Goal: Transaction & Acquisition: Download file/media

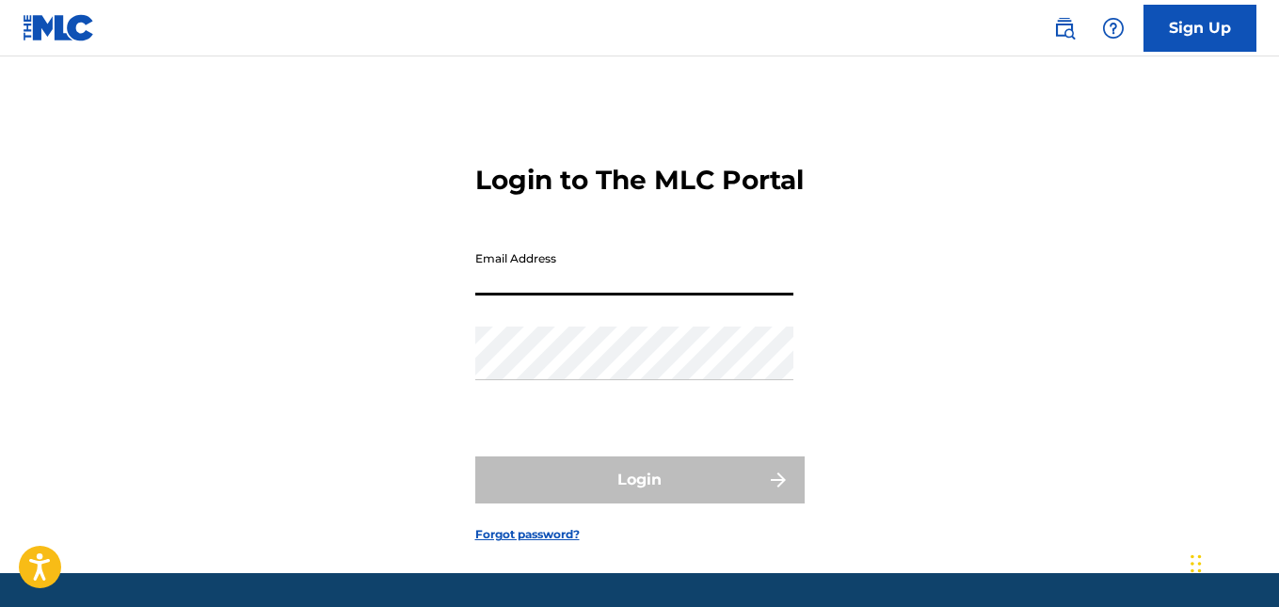
click at [582, 294] on input "Email Address" at bounding box center [634, 269] width 318 height 54
type input "[PERSON_NAME][EMAIL_ADDRESS][DOMAIN_NAME]"
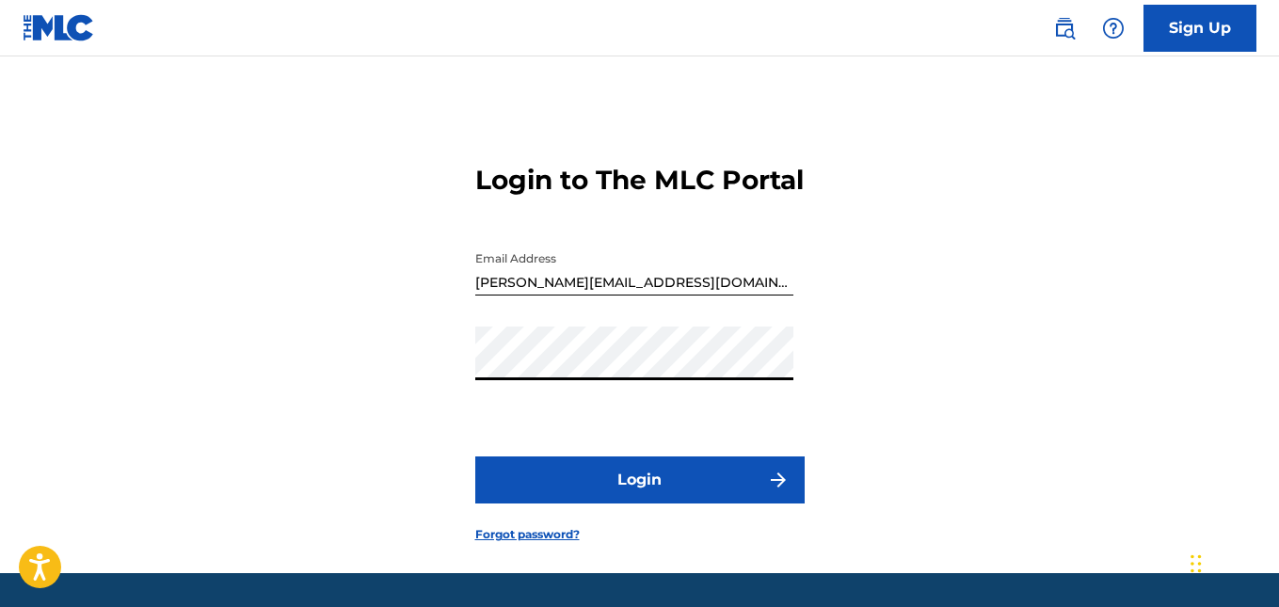
click at [606, 500] on button "Login" at bounding box center [639, 480] width 329 height 47
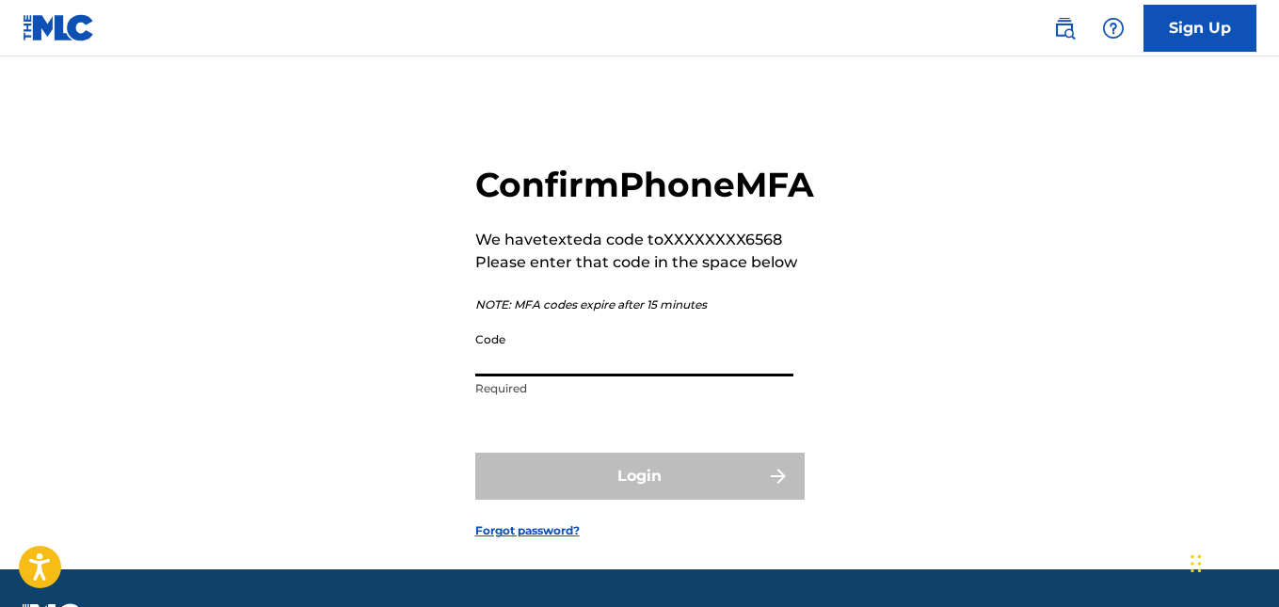
click at [528, 377] on input "Code" at bounding box center [634, 350] width 318 height 54
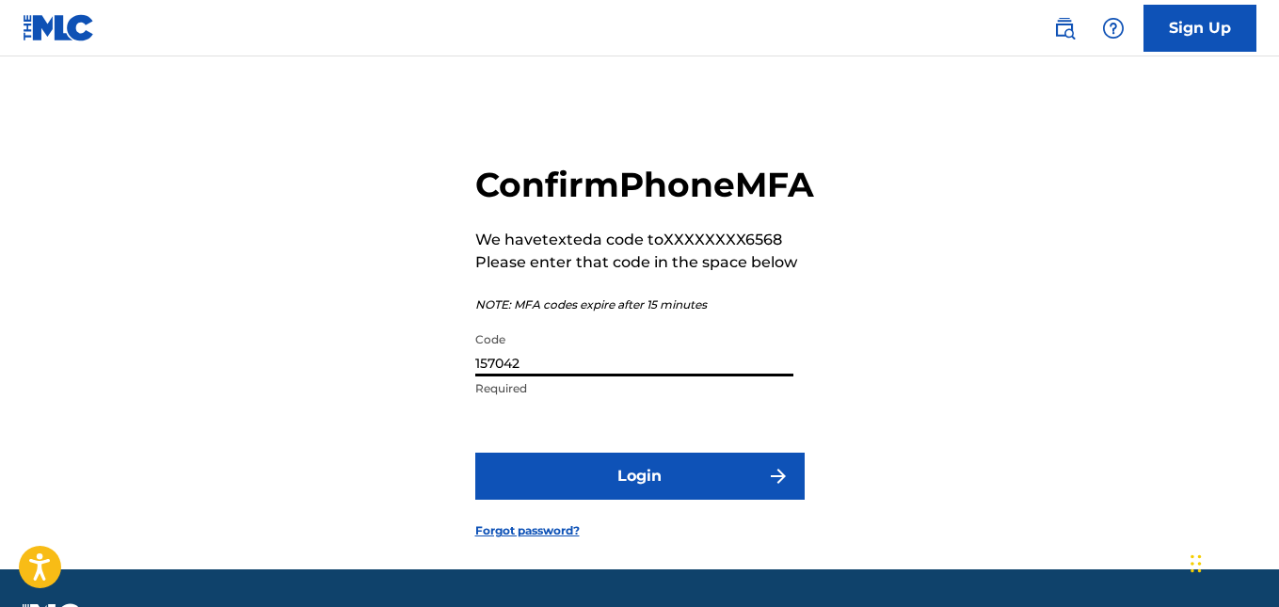
type input "157042"
click at [621, 500] on button "Login" at bounding box center [639, 476] width 329 height 47
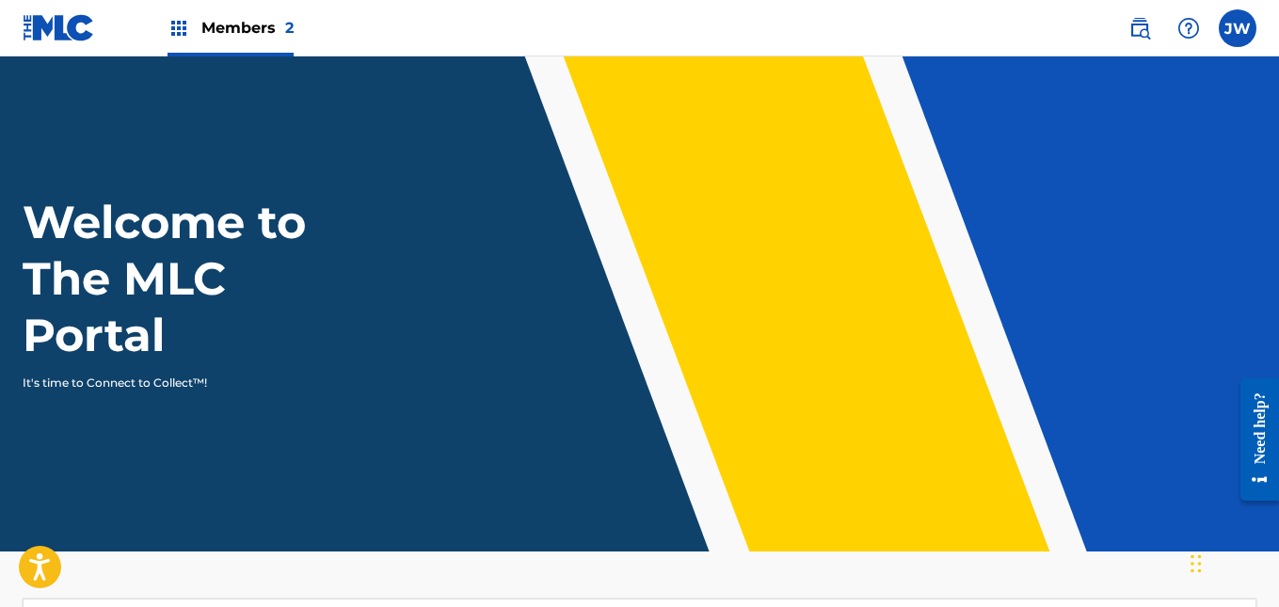
click at [202, 28] on span "Members 2" at bounding box center [247, 28] width 92 height 22
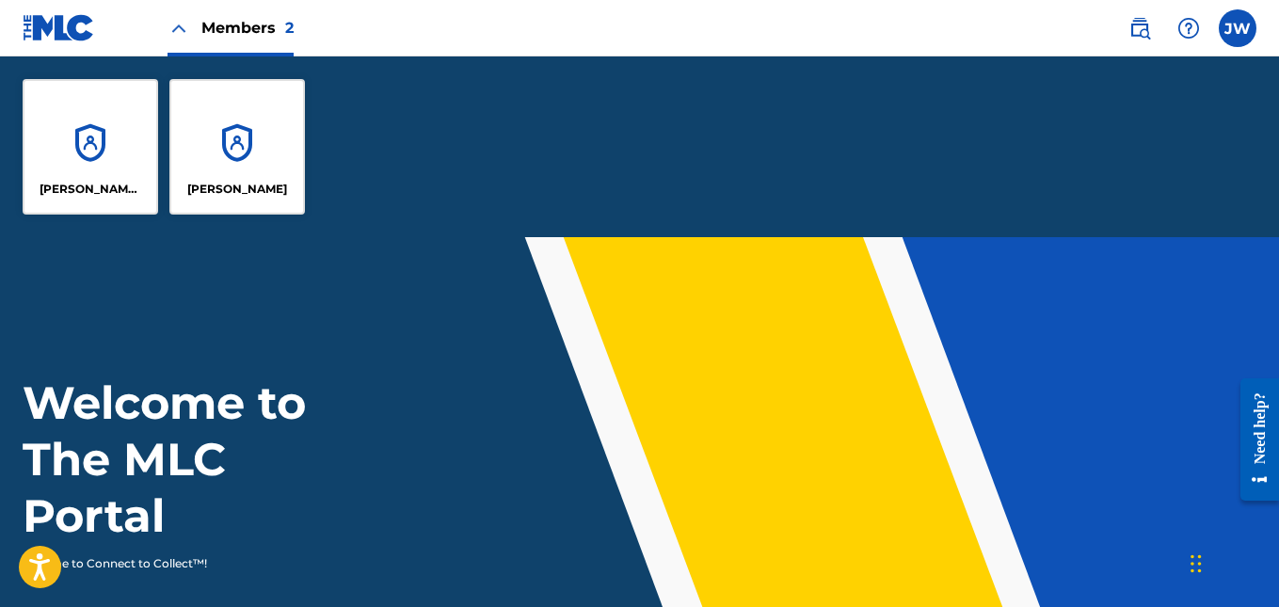
click at [116, 136] on div "[PERSON_NAME] ROAD MUSIC" at bounding box center [91, 147] width 136 height 136
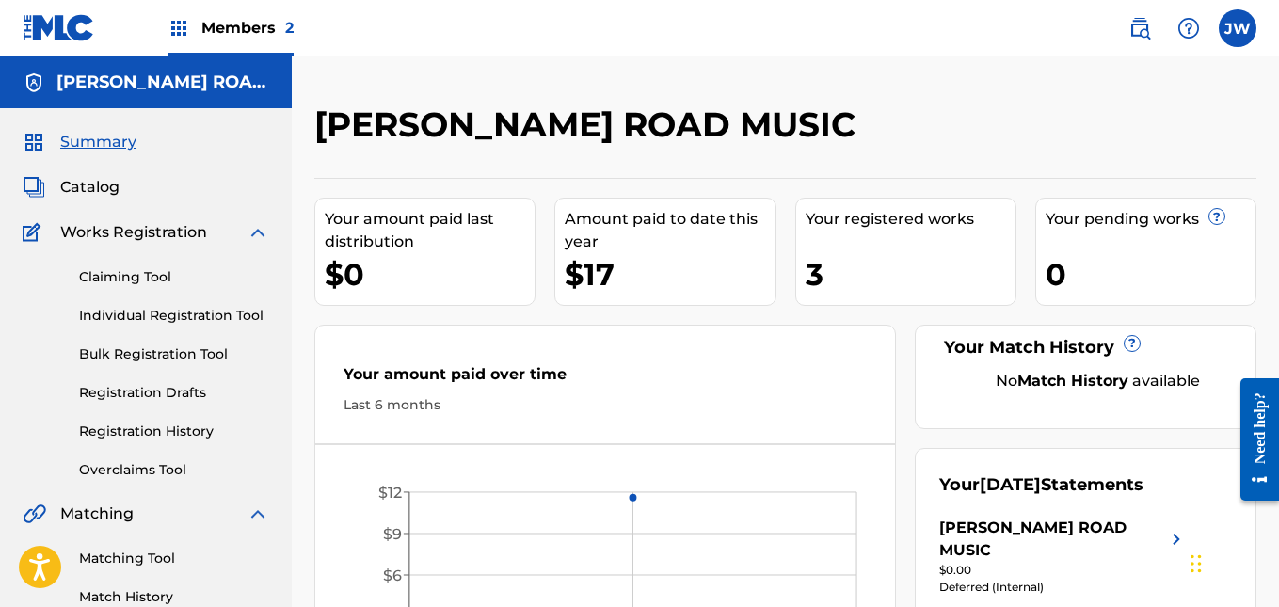
click at [168, 33] on img at bounding box center [179, 28] width 23 height 23
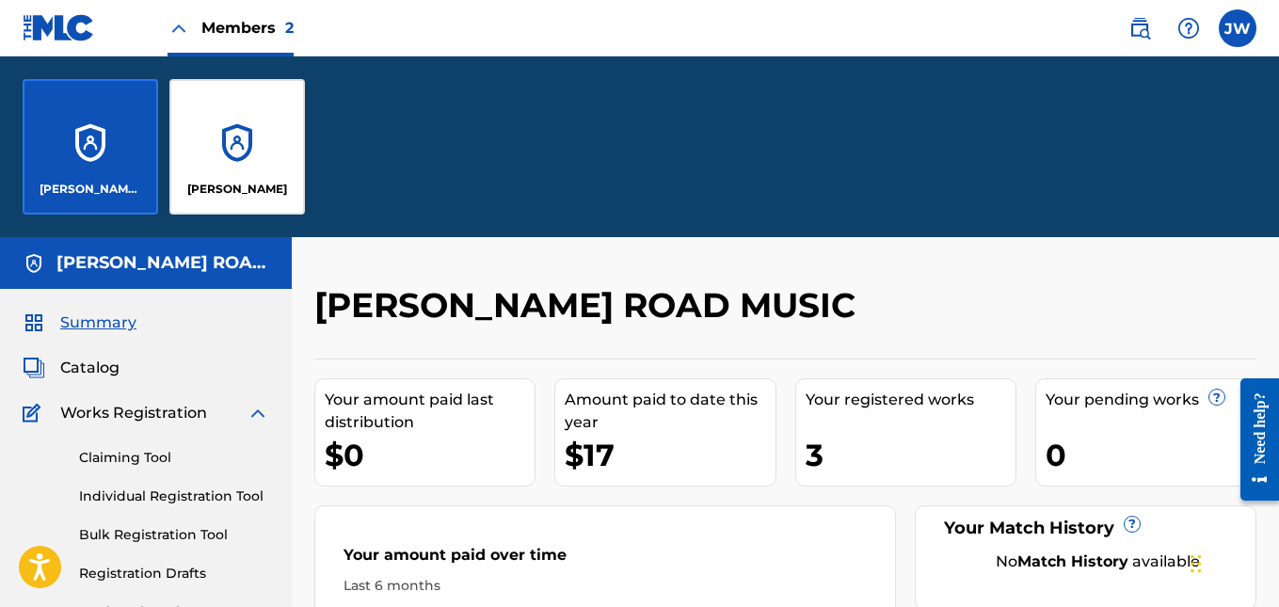
click at [198, 23] on div "Members 2" at bounding box center [231, 28] width 126 height 56
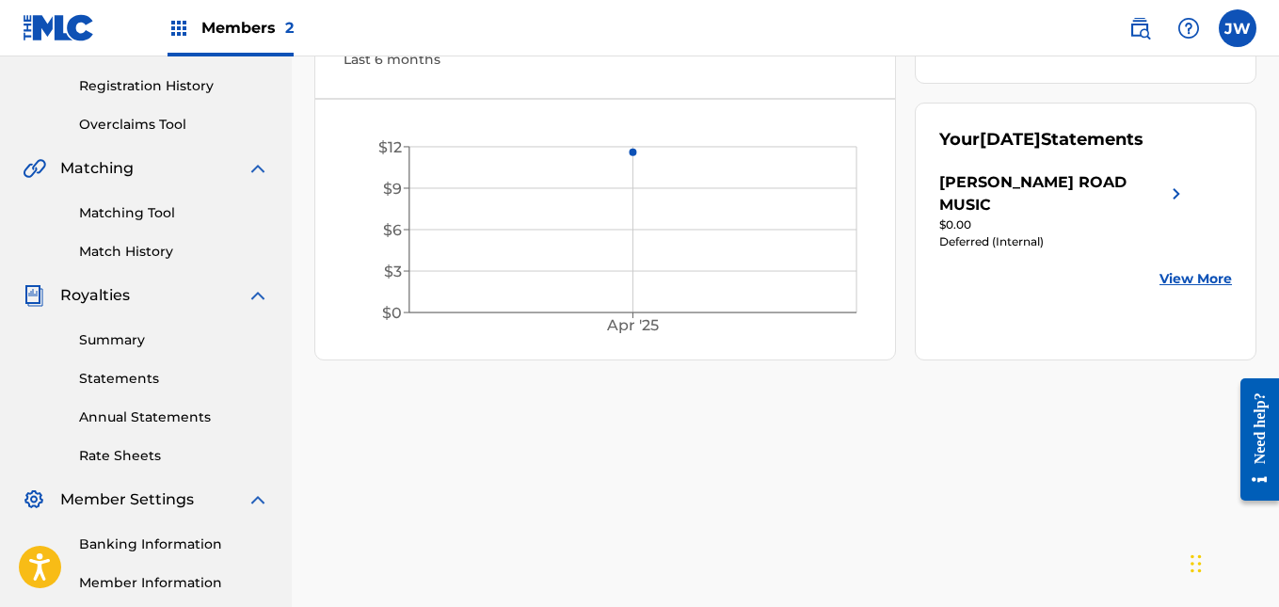
scroll to position [377, 0]
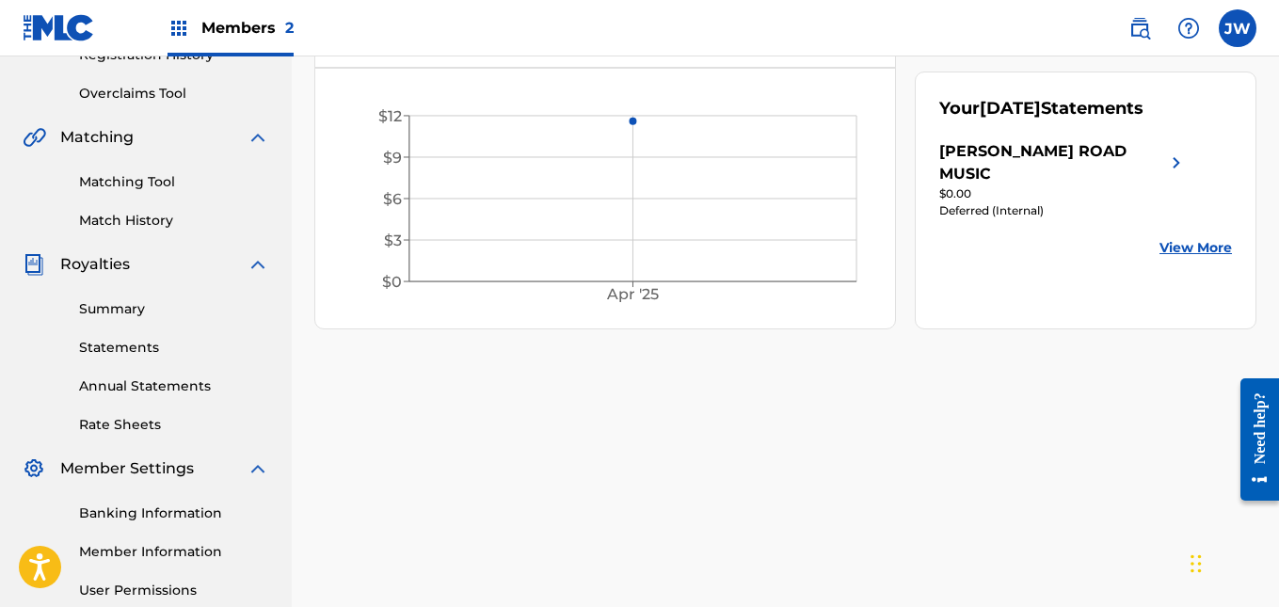
click at [172, 382] on link "Annual Statements" at bounding box center [174, 387] width 190 height 20
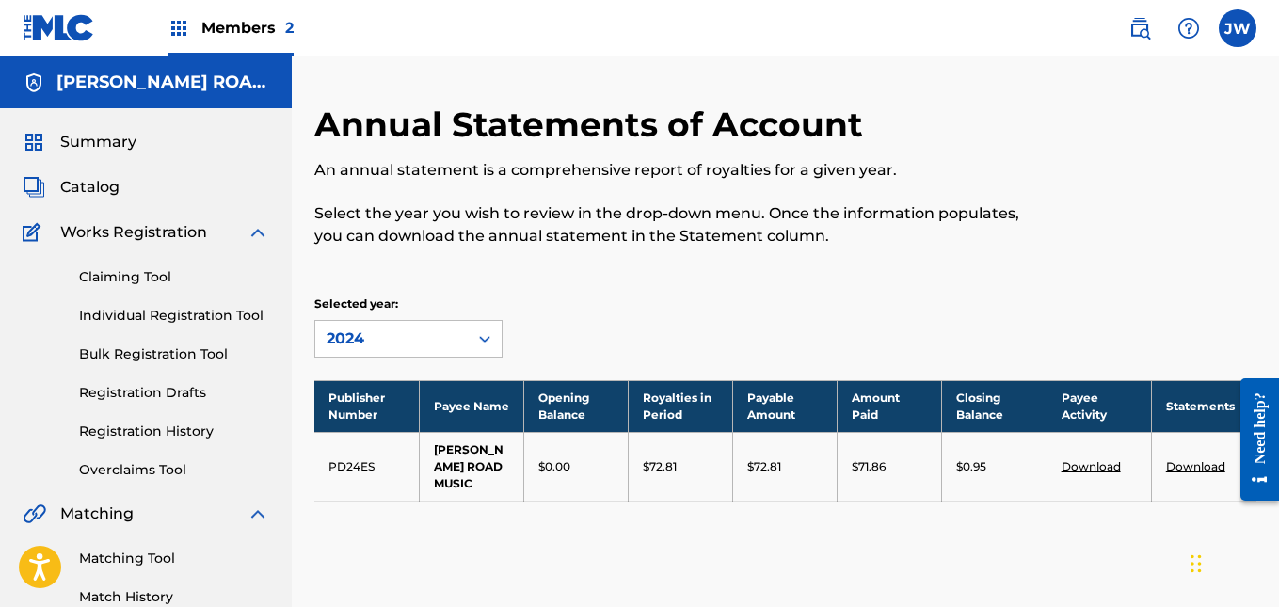
click at [1143, 35] on img at bounding box center [1140, 28] width 23 height 23
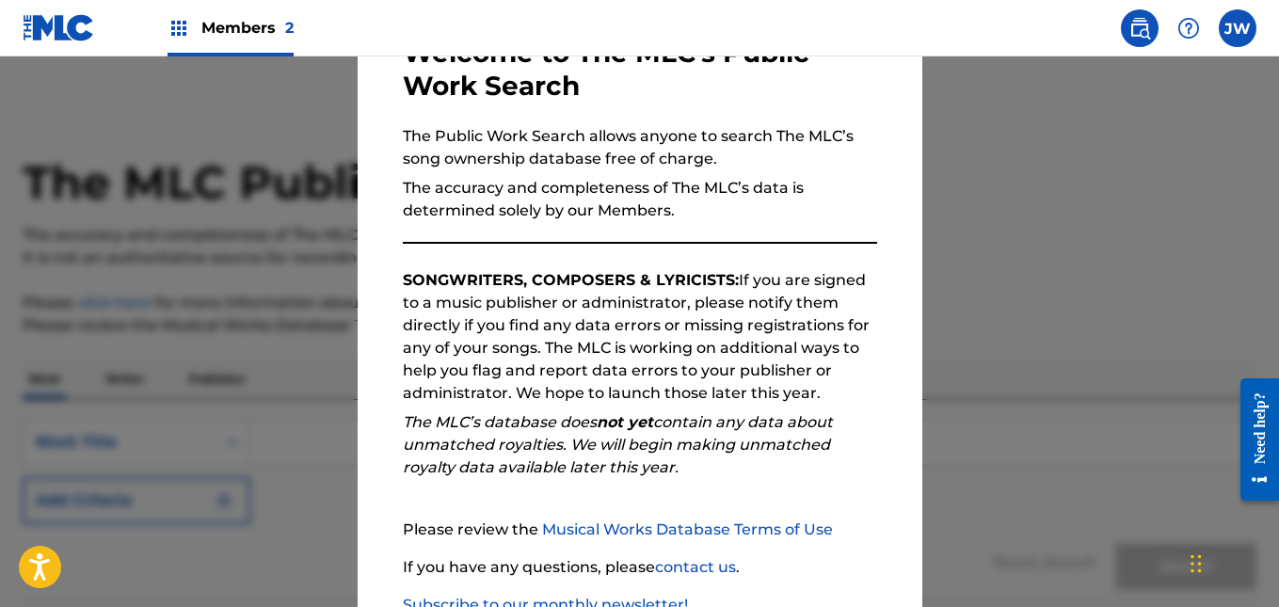
scroll to position [254, 0]
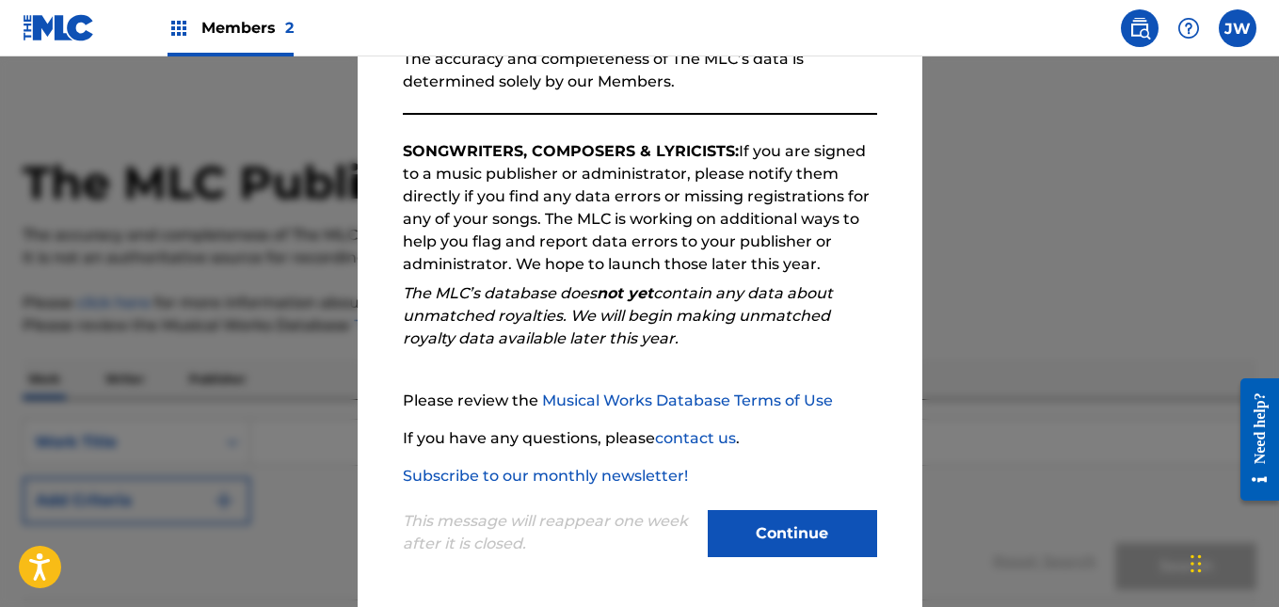
click at [1184, 77] on div at bounding box center [639, 359] width 1279 height 607
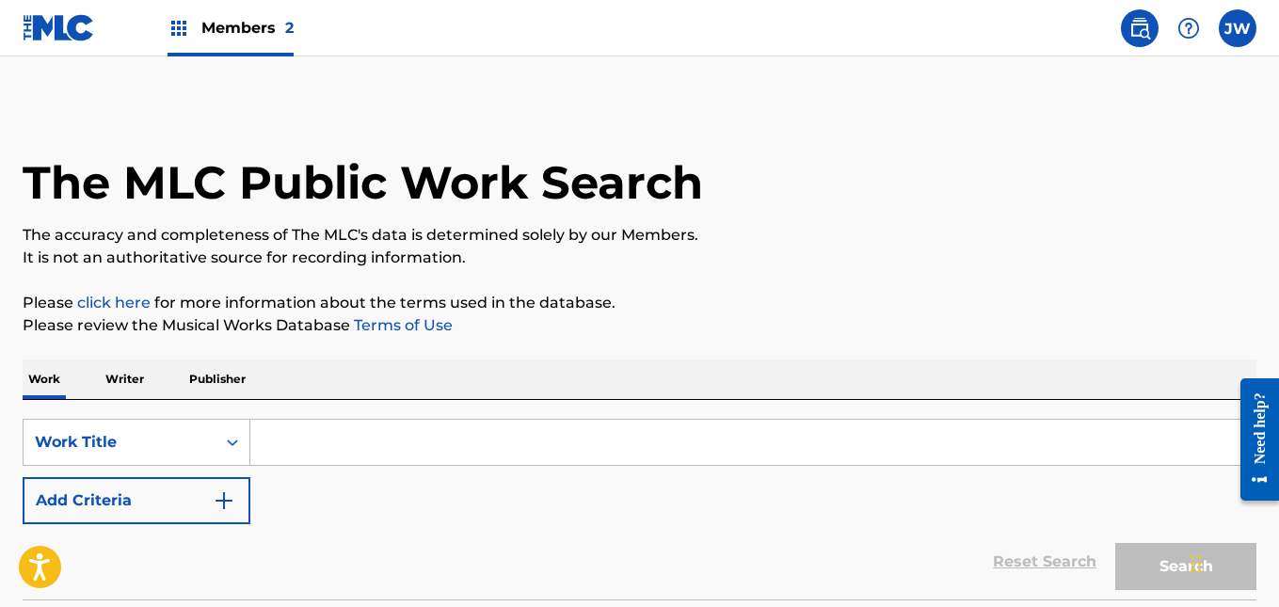
click at [1195, 25] on img at bounding box center [1189, 28] width 23 height 23
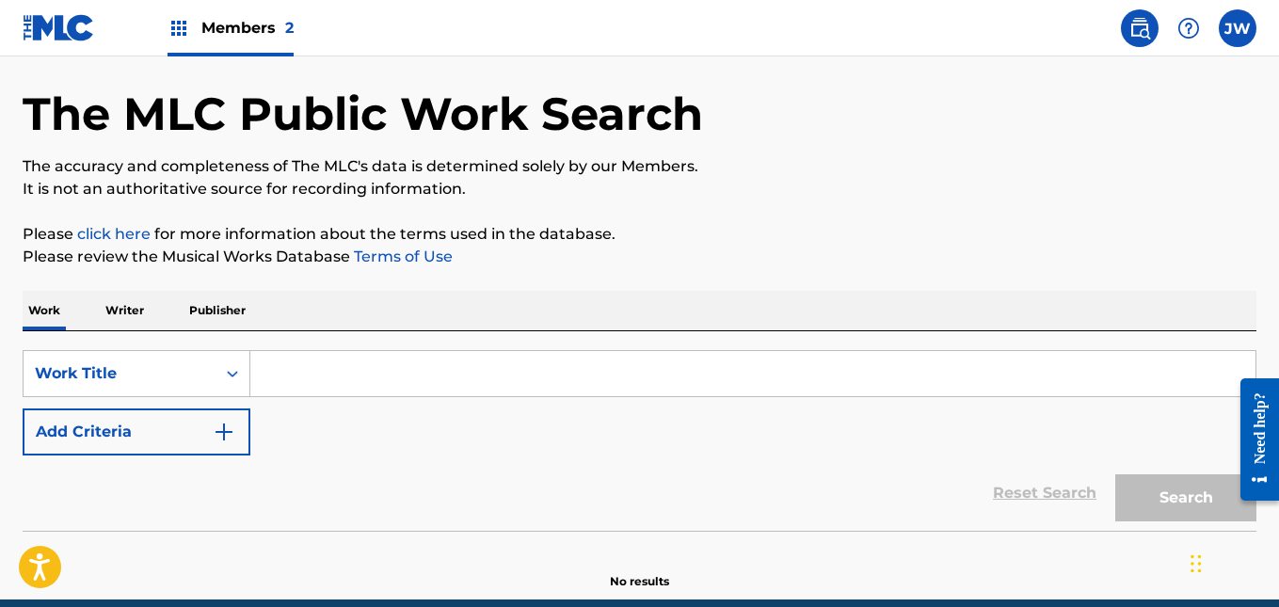
scroll to position [0, 0]
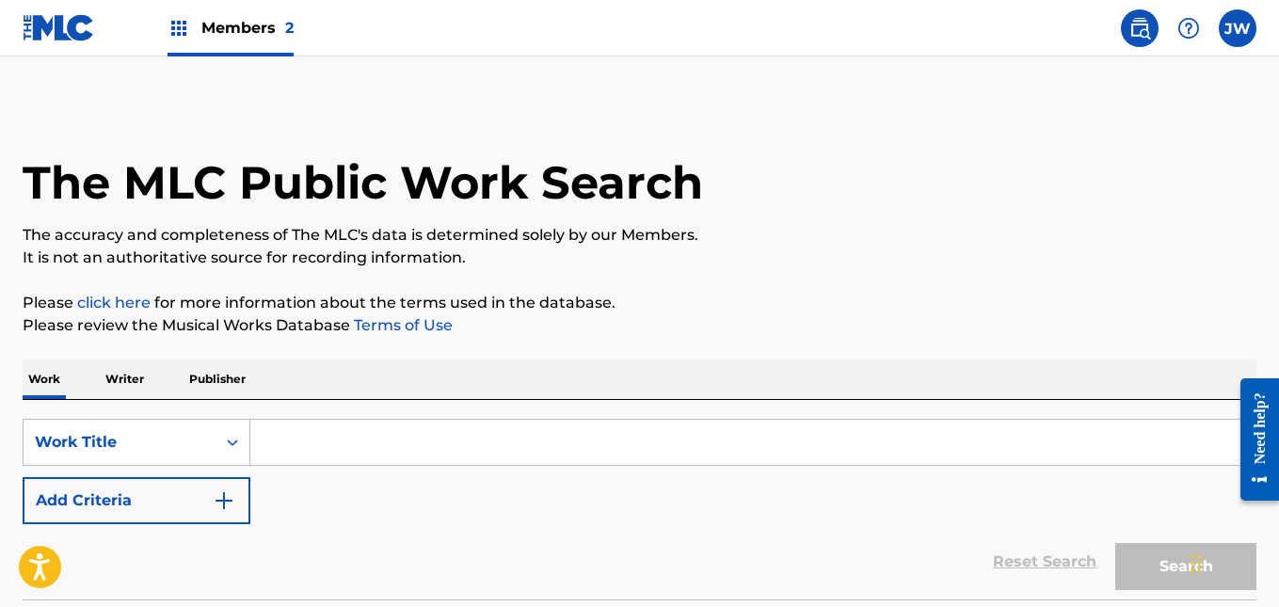
drag, startPoint x: 23, startPoint y: 24, endPoint x: 409, endPoint y: 19, distance: 386.0
click at [24, 24] on img at bounding box center [59, 27] width 72 height 27
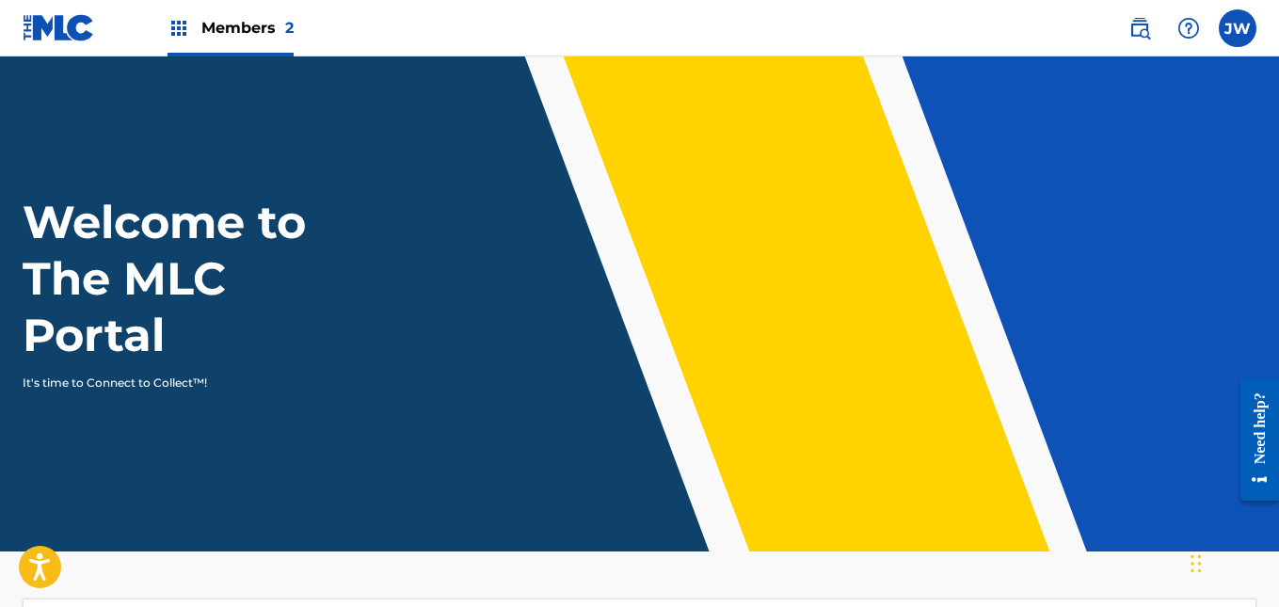
click at [186, 32] on img at bounding box center [179, 28] width 23 height 23
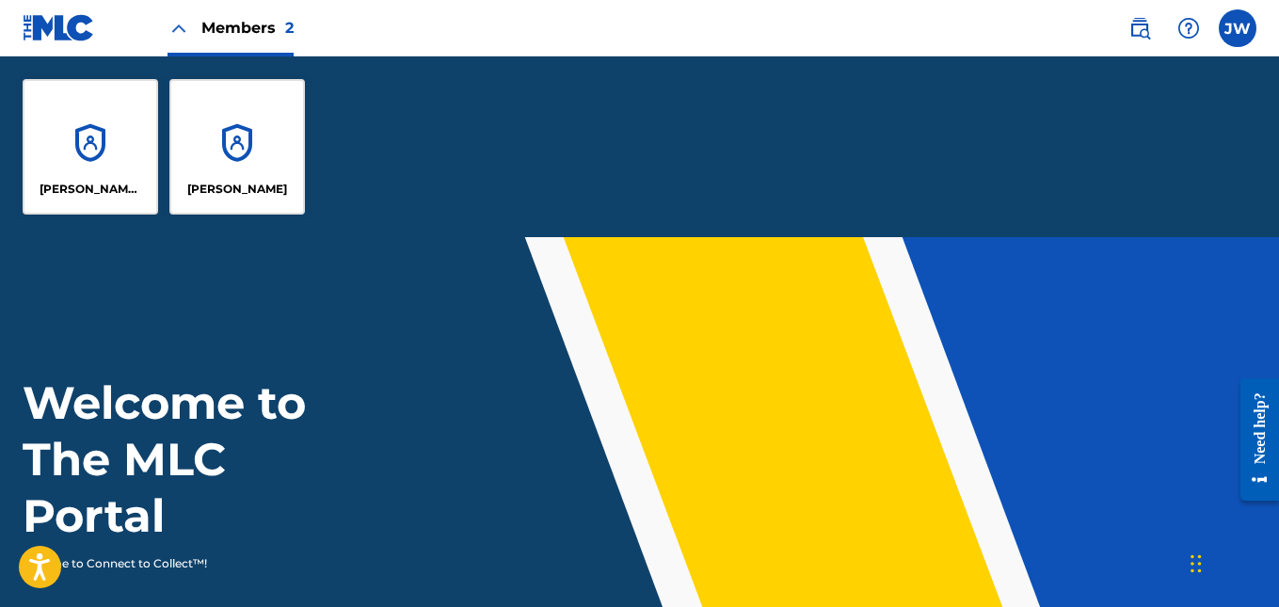
click at [118, 150] on div "[PERSON_NAME] ROAD MUSIC" at bounding box center [91, 147] width 136 height 136
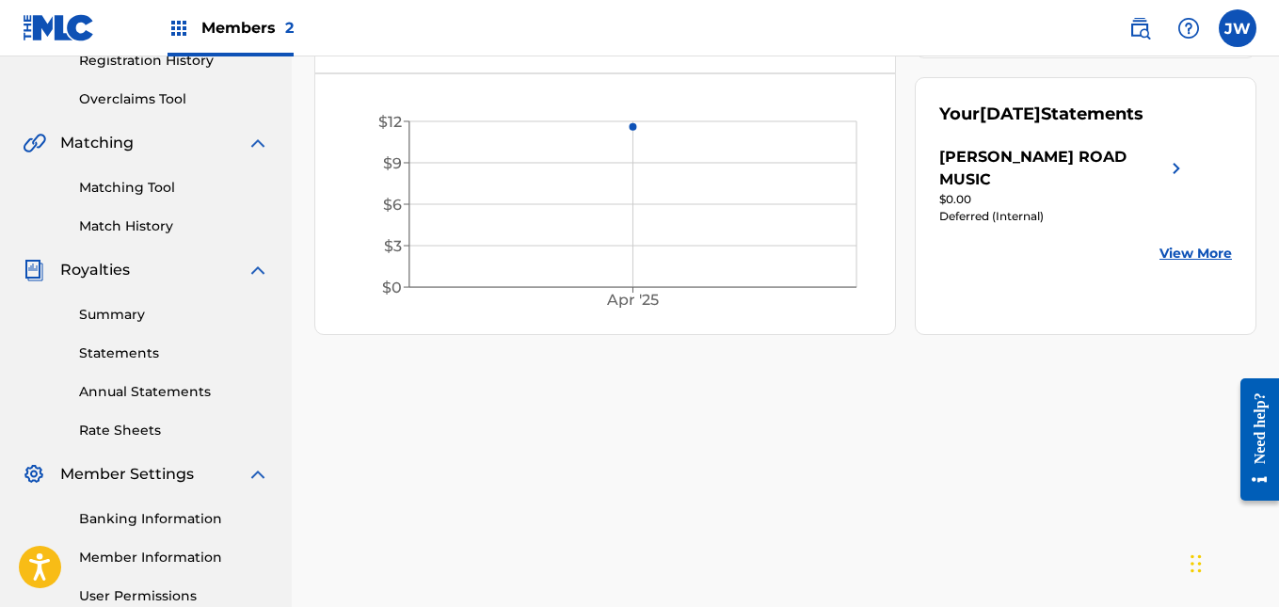
scroll to position [377, 0]
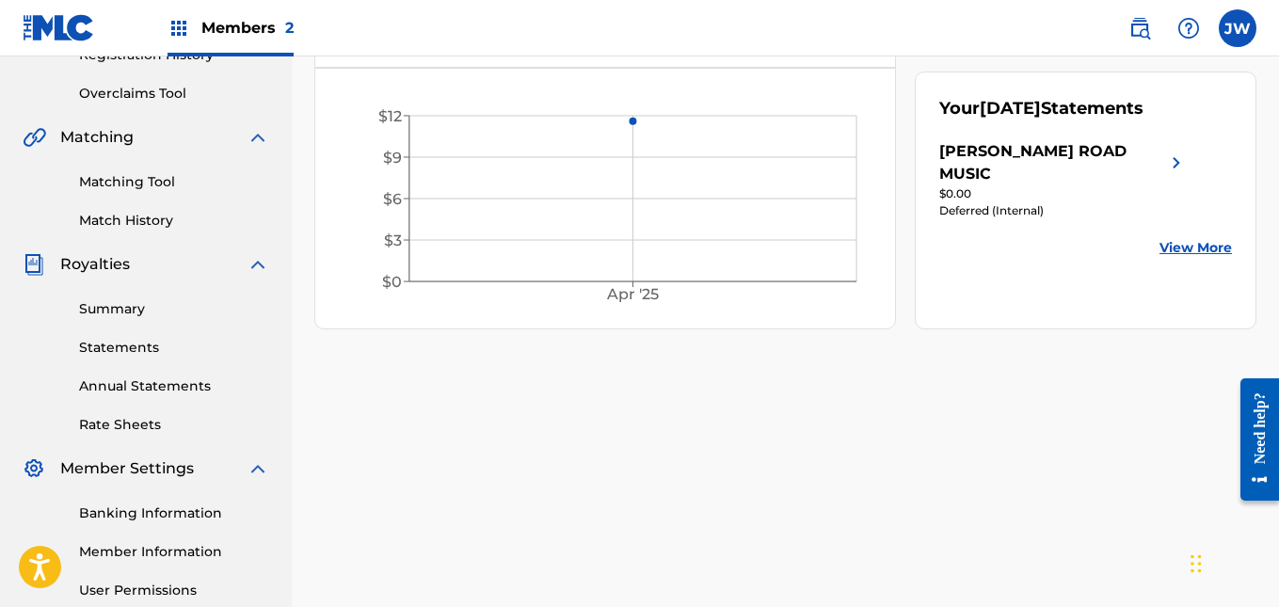
click at [163, 350] on link "Statements" at bounding box center [174, 348] width 190 height 20
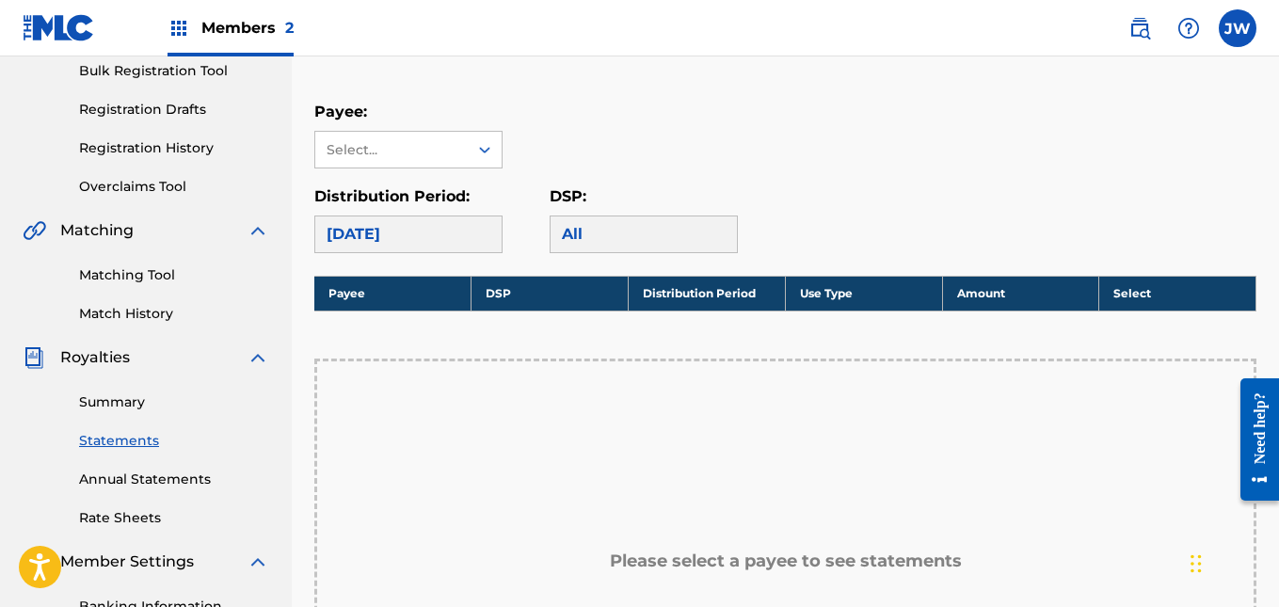
scroll to position [282, 0]
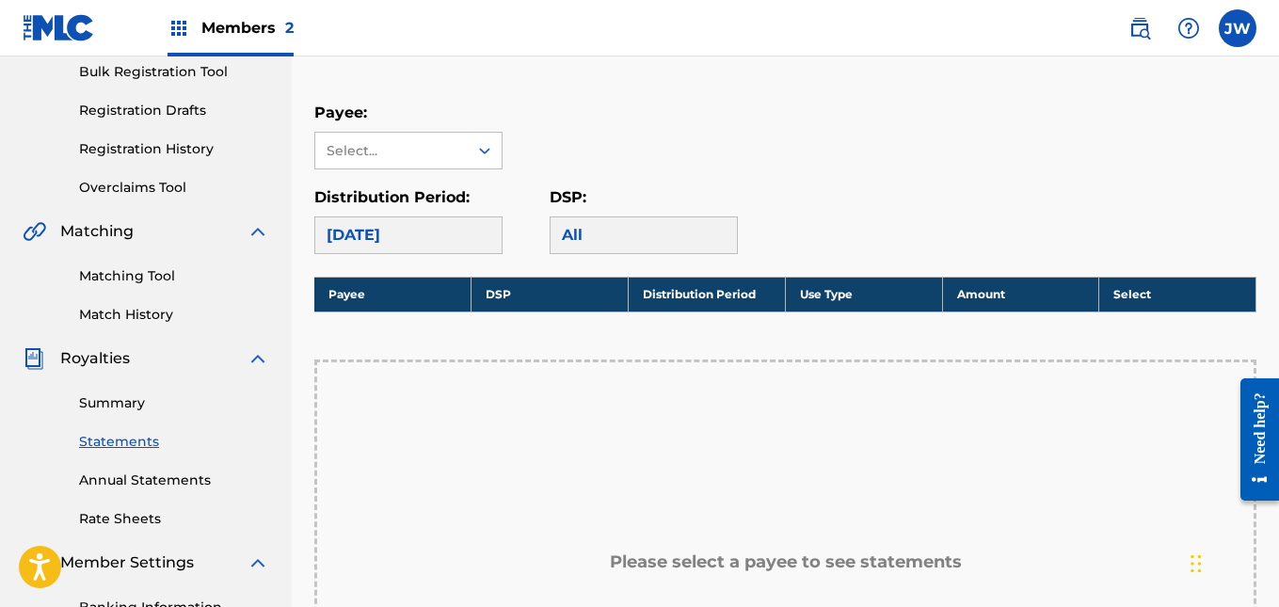
click at [142, 475] on link "Annual Statements" at bounding box center [174, 481] width 190 height 20
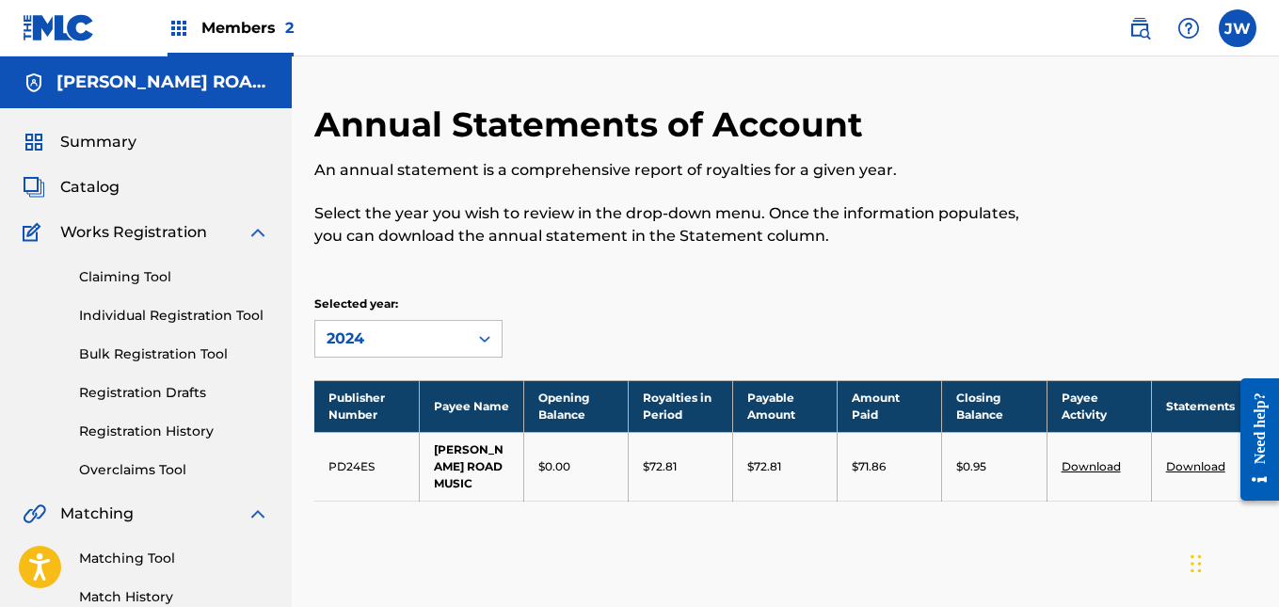
click at [1192, 468] on link "Download" at bounding box center [1195, 466] width 59 height 14
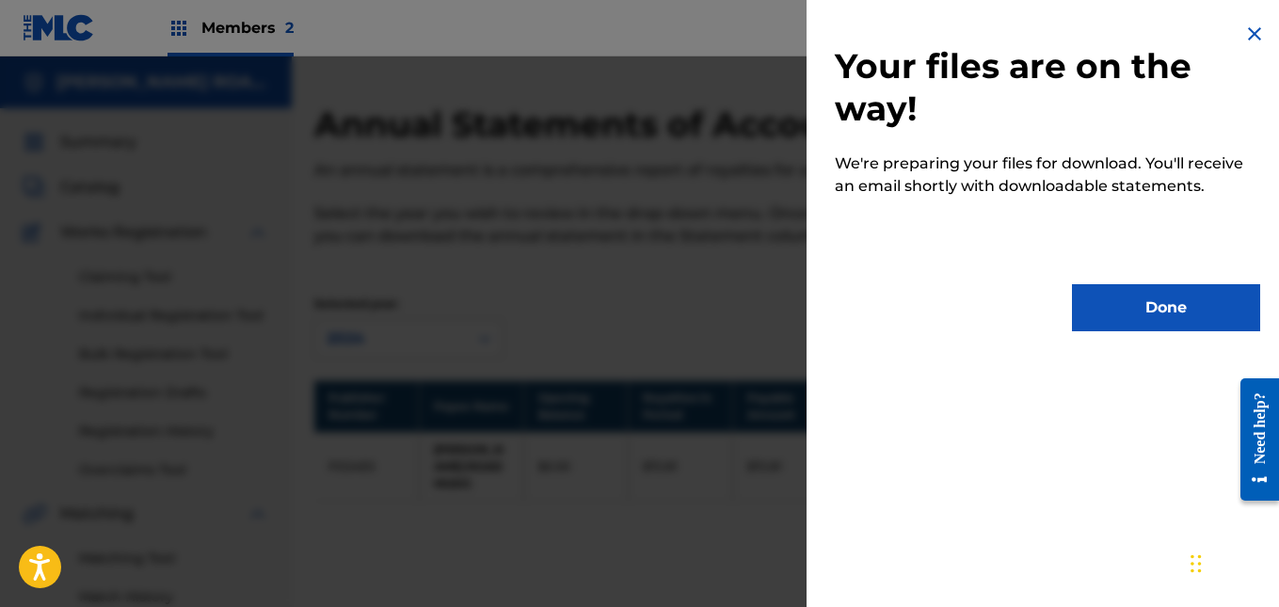
click at [1129, 300] on button "Done" at bounding box center [1166, 307] width 188 height 47
